Goal: Find specific page/section: Find specific page/section

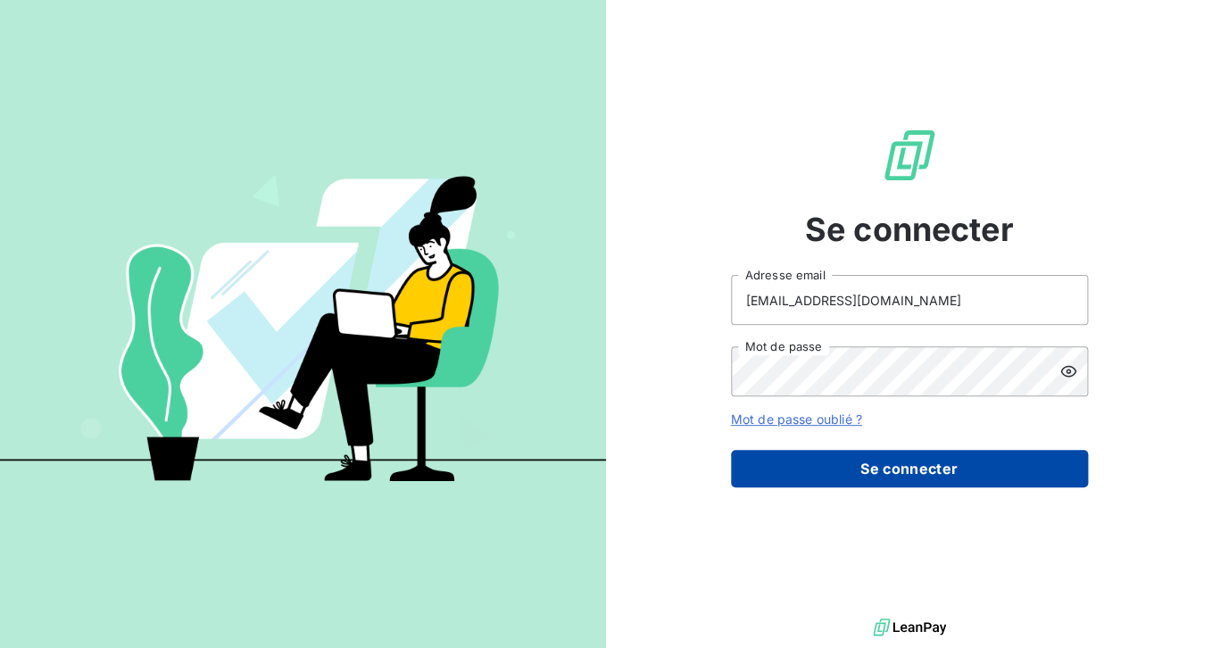
click at [757, 457] on button "Se connecter" at bounding box center [909, 468] width 357 height 37
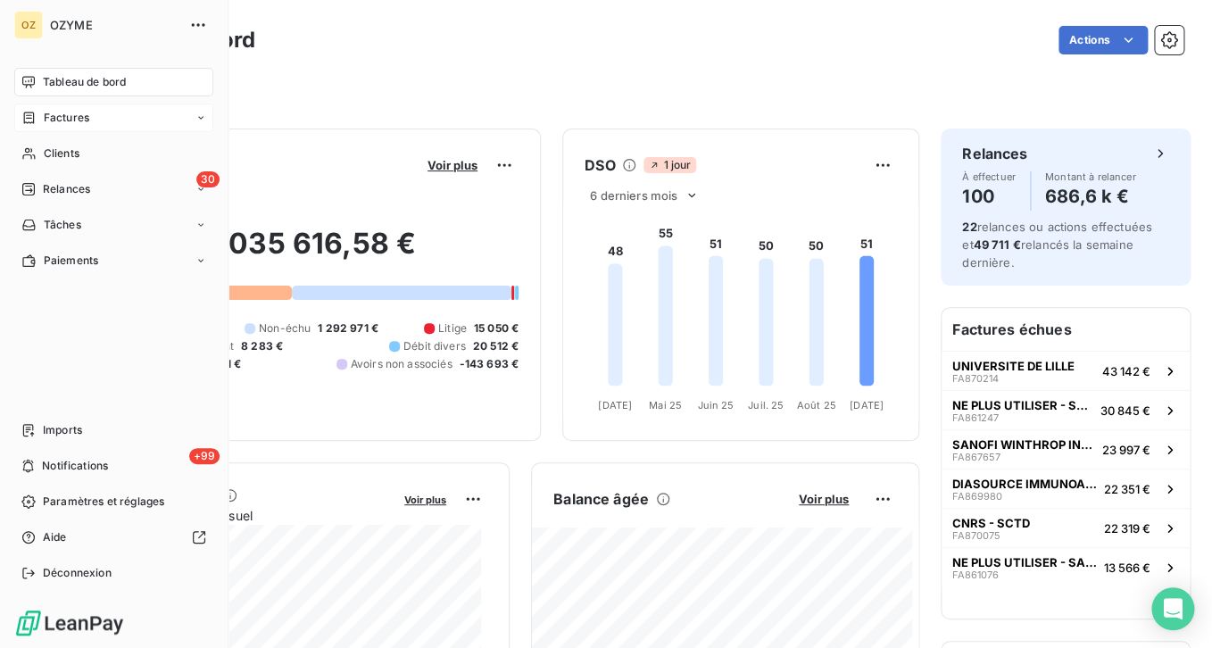
click at [32, 112] on icon at bounding box center [29, 118] width 11 height 12
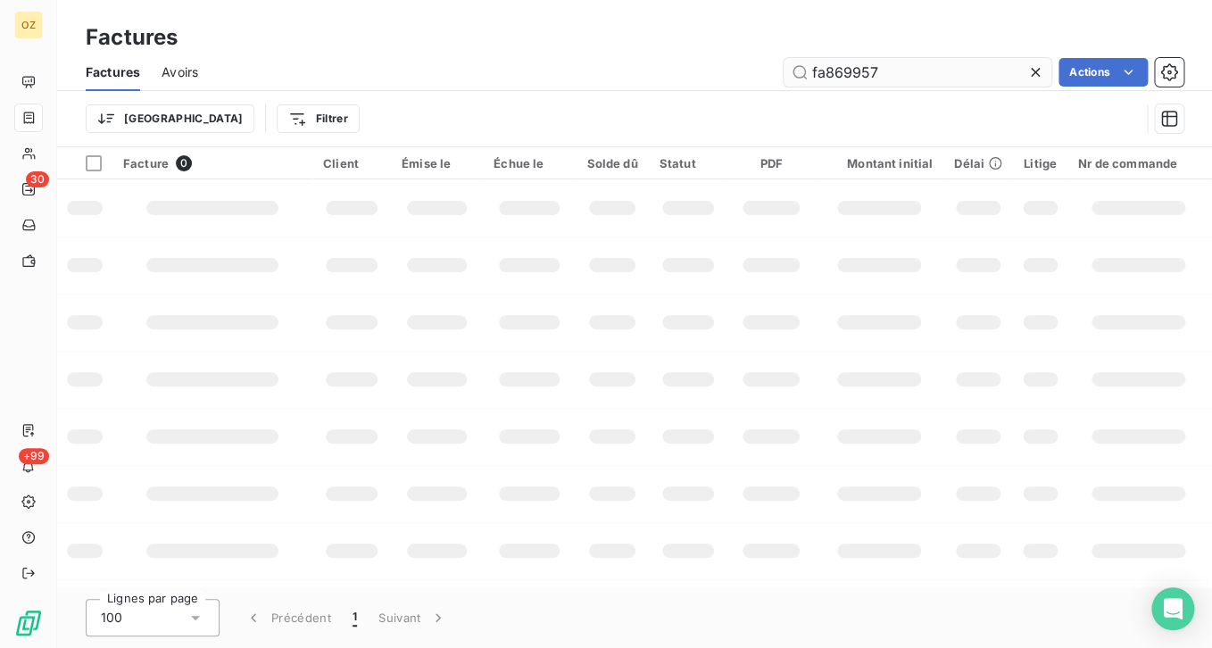
click at [913, 74] on input "fa869957" at bounding box center [918, 72] width 268 height 29
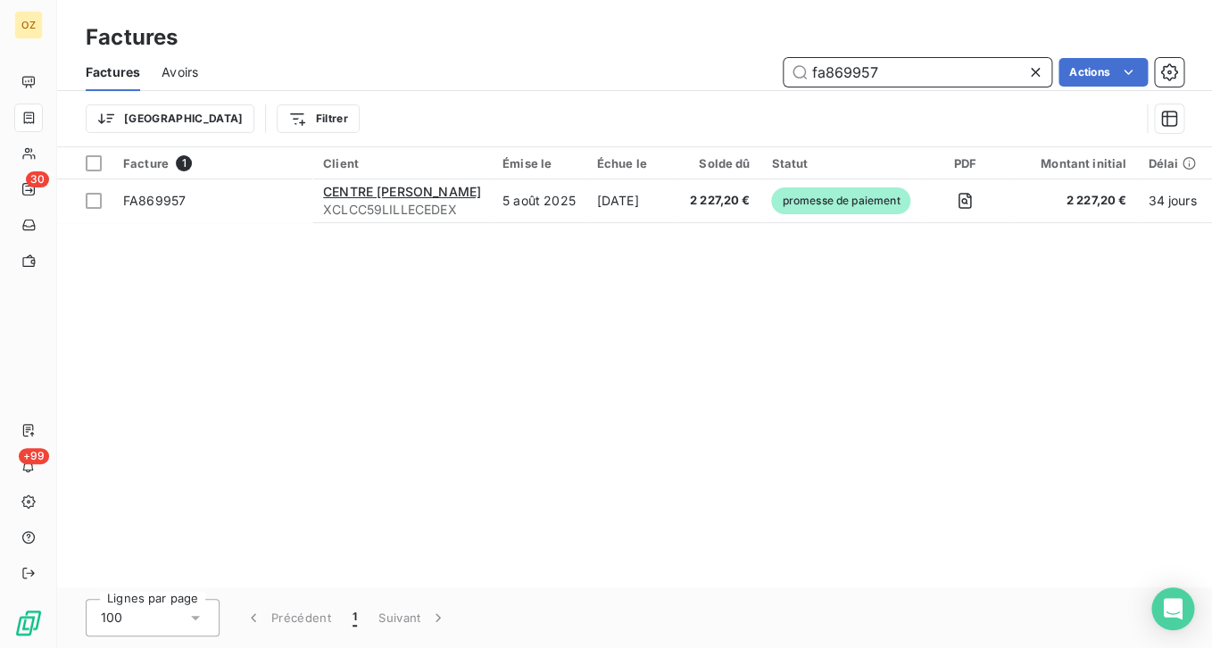
click at [988, 70] on input "fa869957" at bounding box center [918, 72] width 268 height 29
paste input "XPHYSIOGENEX31ESC"
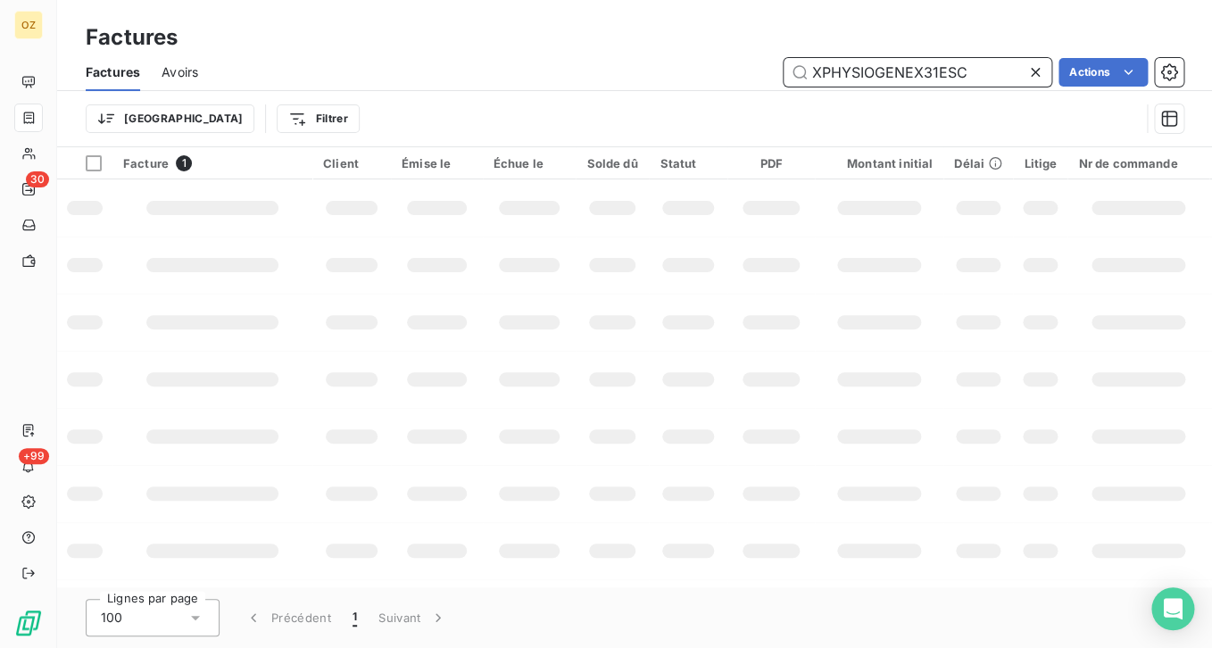
type input "XPHYSIOGENEX31ESC"
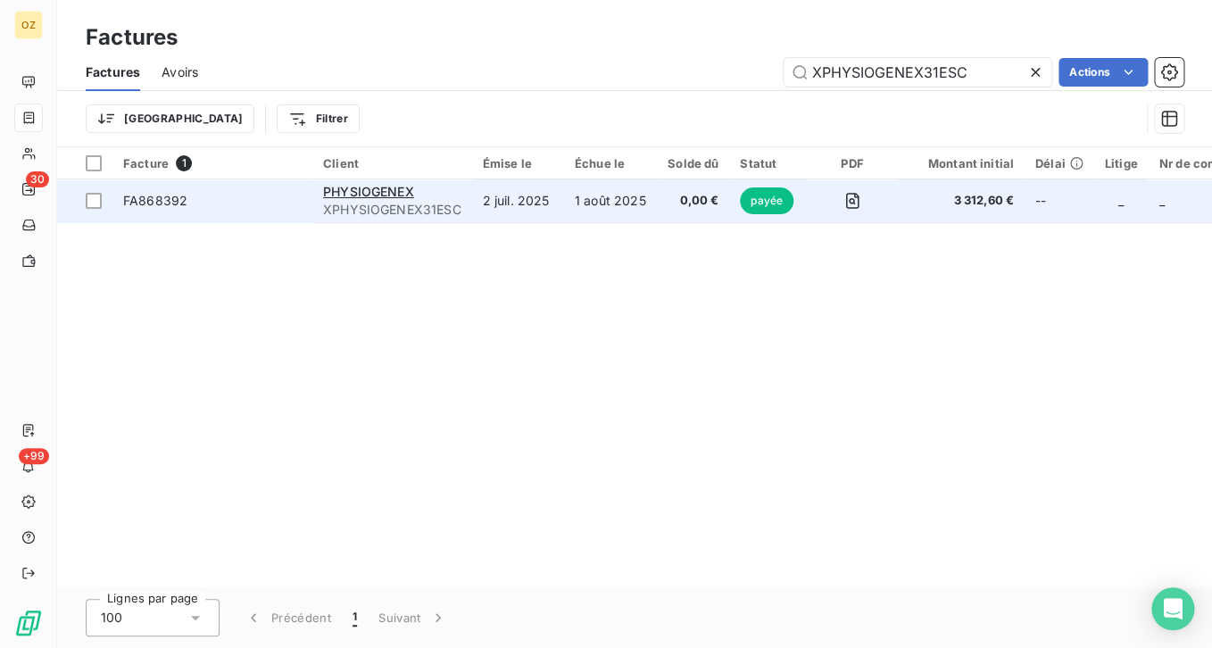
click at [190, 197] on span "FA868392" at bounding box center [212, 201] width 179 height 18
